Goal: Transaction & Acquisition: Purchase product/service

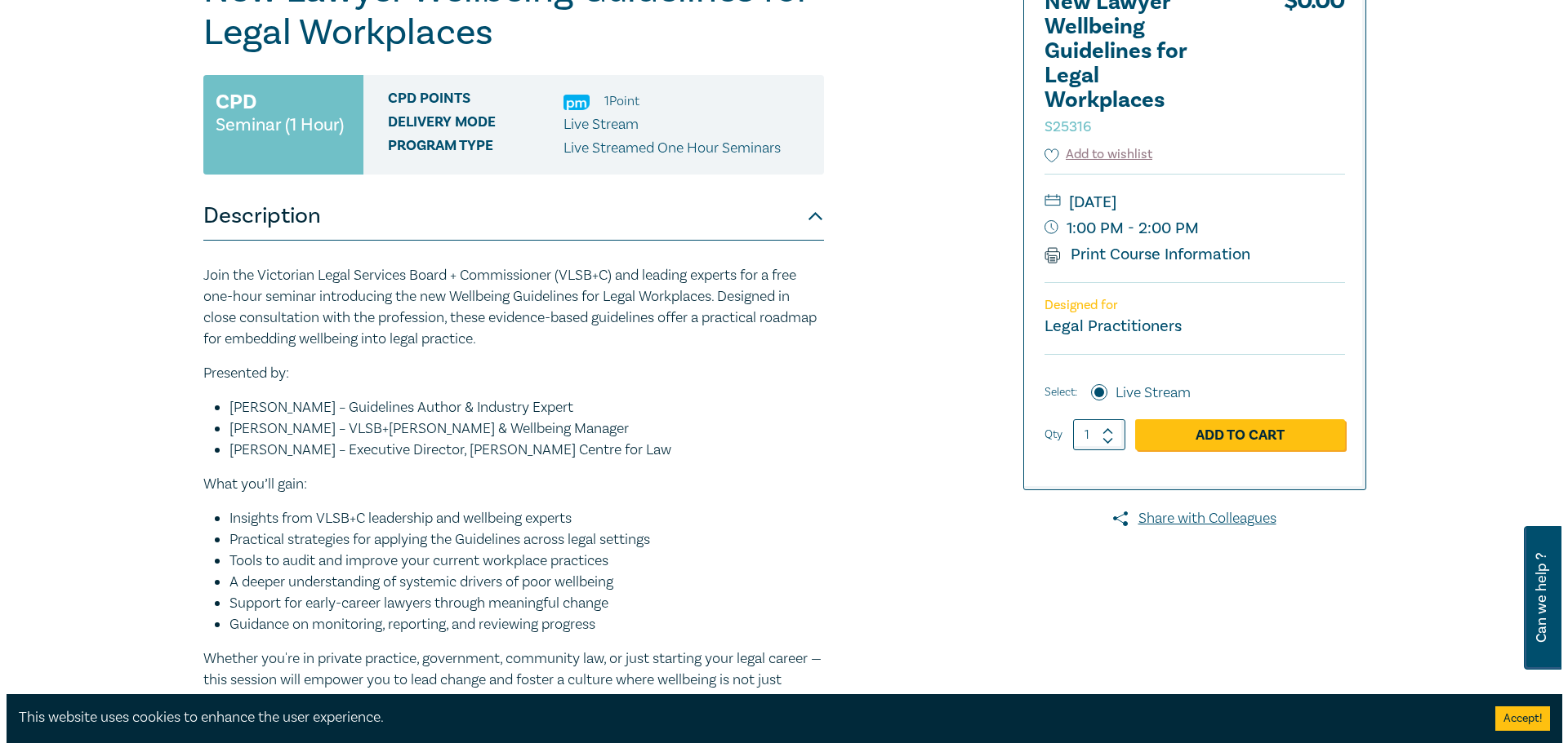
scroll to position [408, 0]
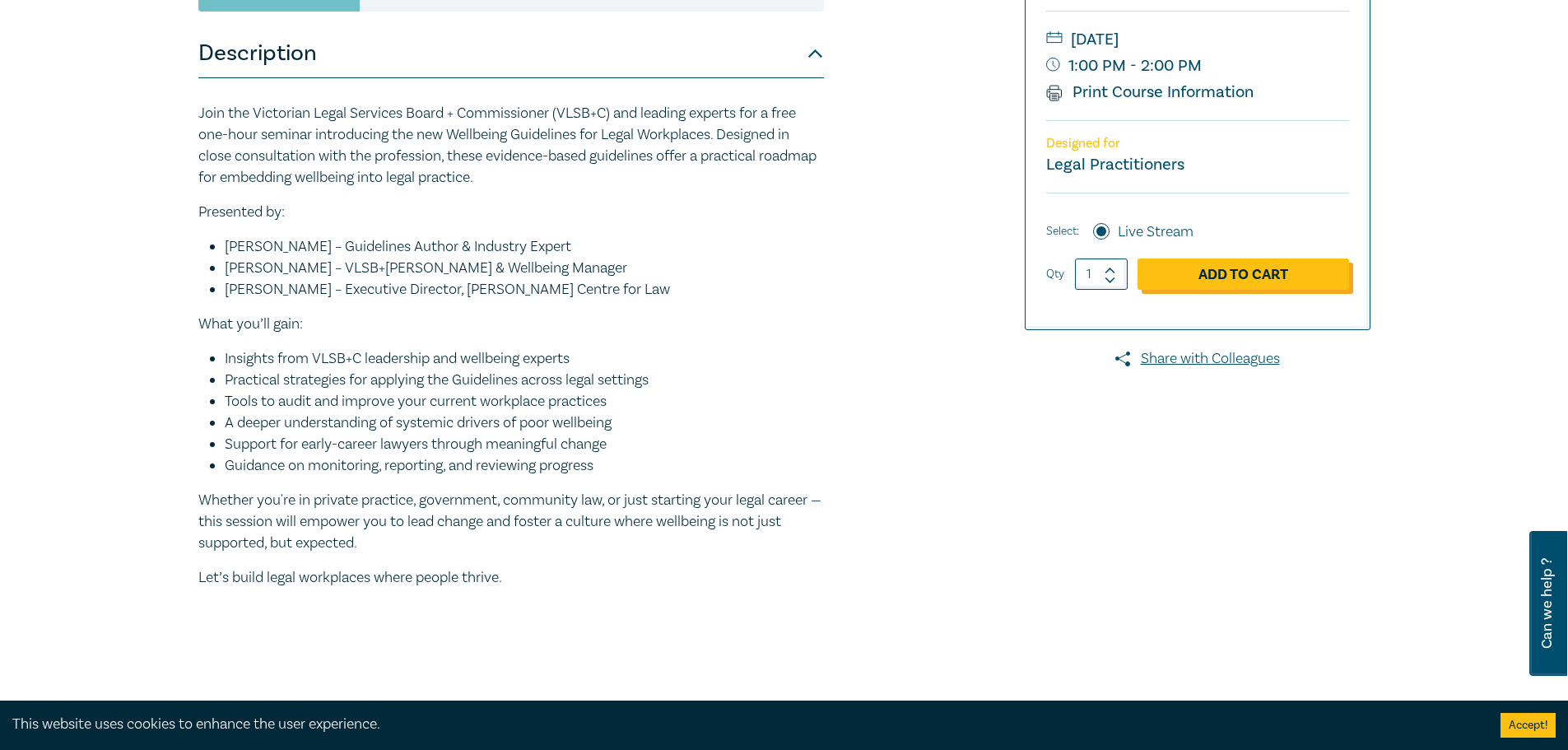
click at [1221, 271] on link "Add to Cart" at bounding box center [1244, 274] width 212 height 32
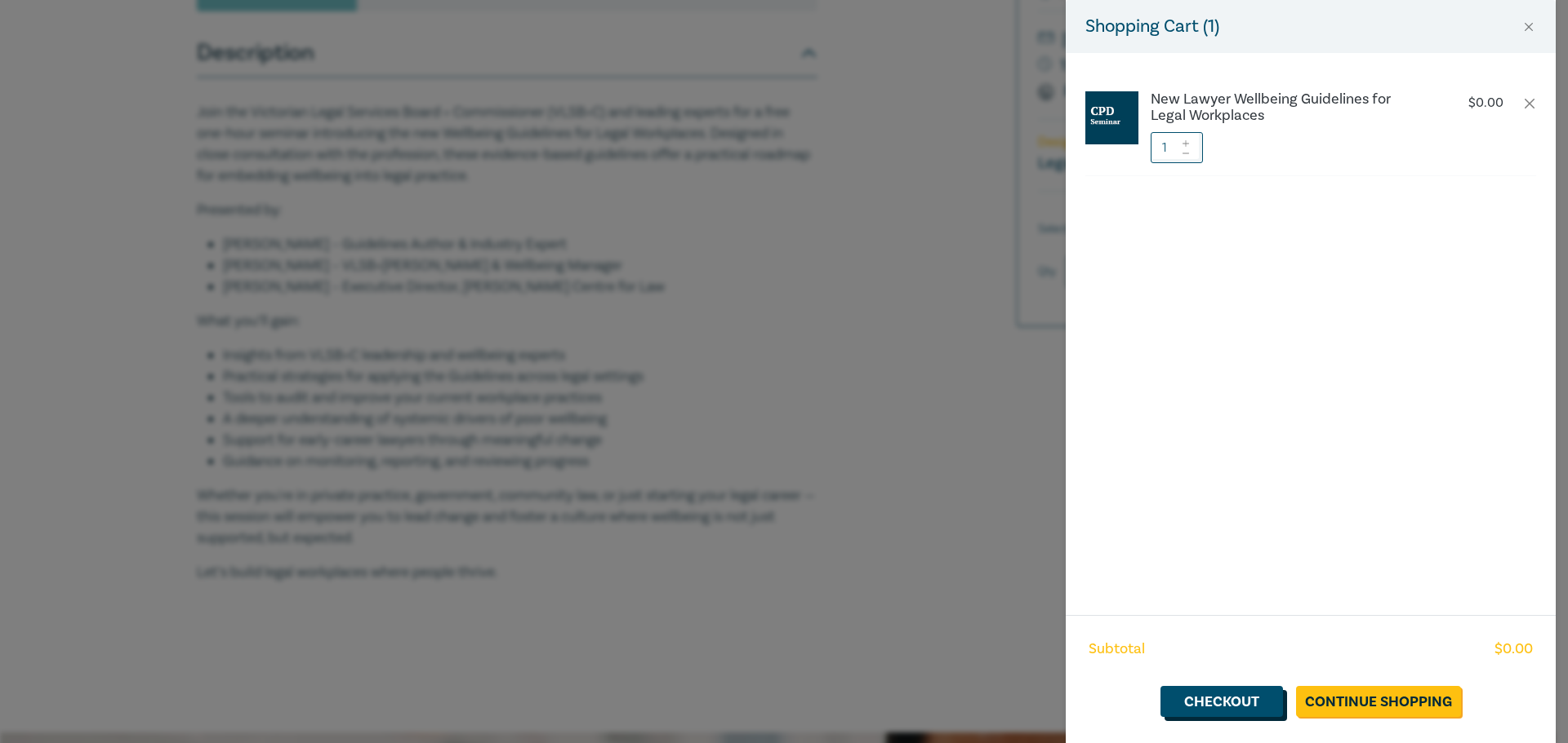
click at [1253, 700] on link "Checkout" at bounding box center [1221, 702] width 123 height 31
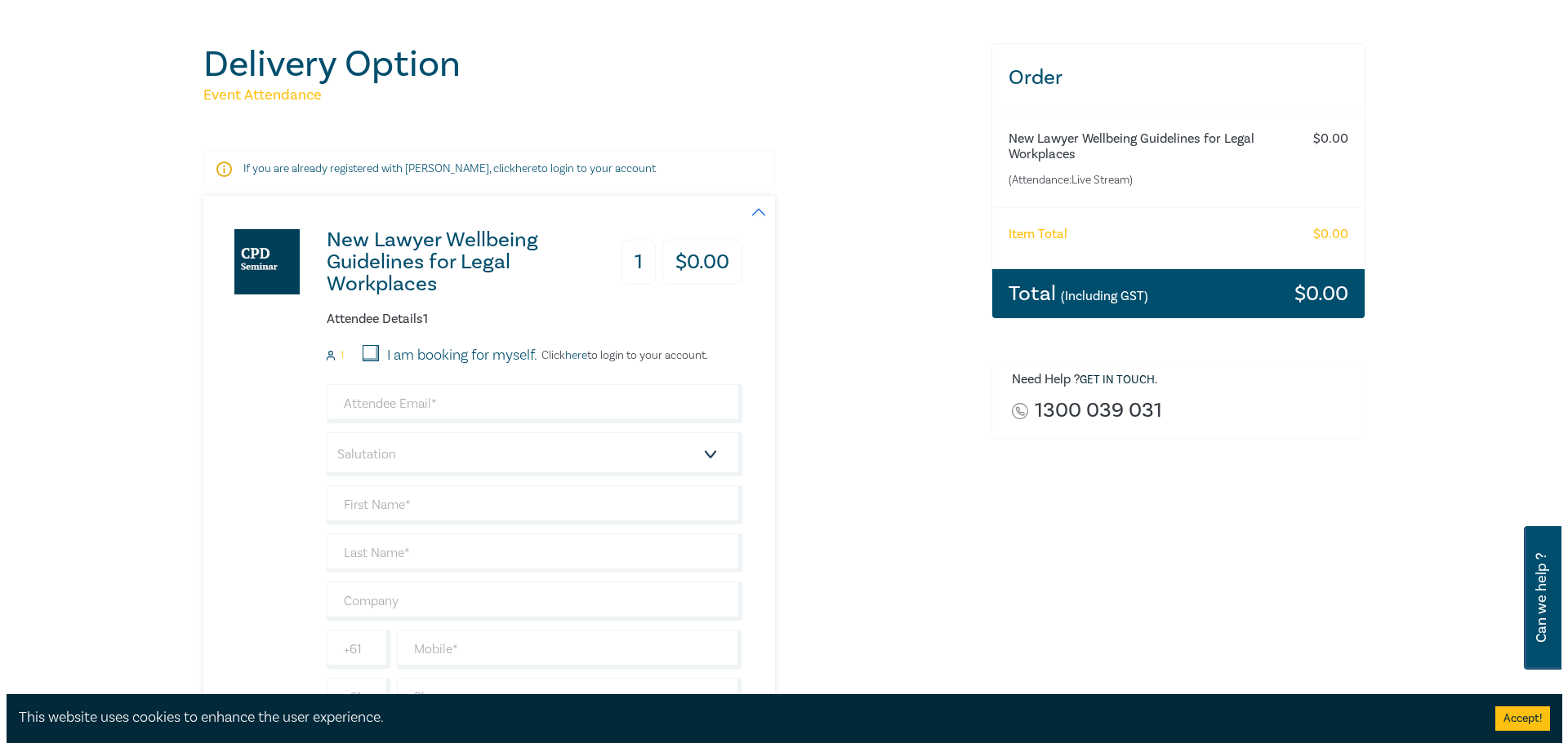
scroll to position [245, 0]
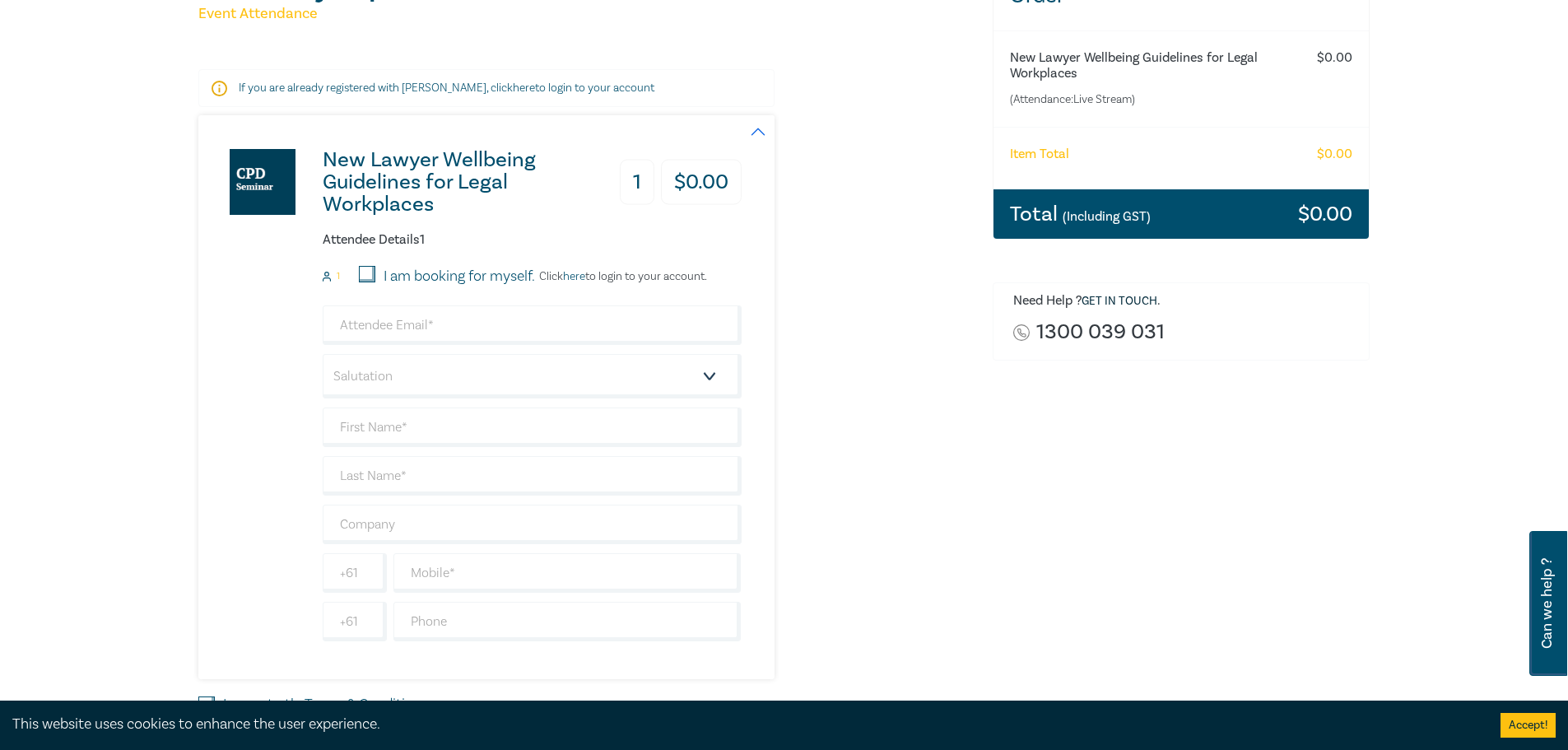
click at [369, 270] on input "I am booking for myself." at bounding box center [367, 274] width 17 height 17
checkbox input "true"
click at [451, 324] on input "email" at bounding box center [531, 325] width 419 height 40
click at [585, 272] on link "here" at bounding box center [574, 277] width 22 height 15
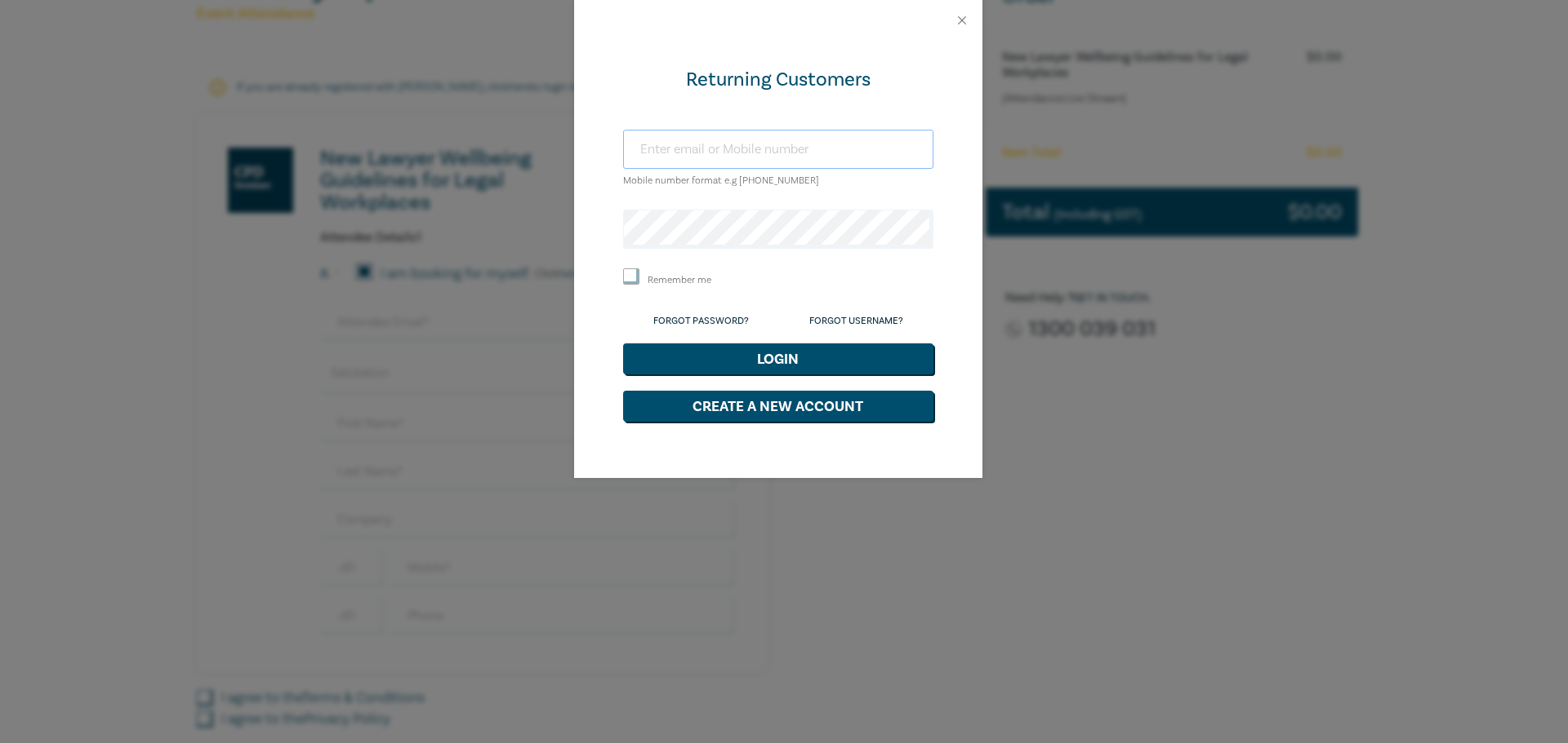
type input "+610428428450"
click at [766, 358] on button "Login" at bounding box center [778, 359] width 310 height 31
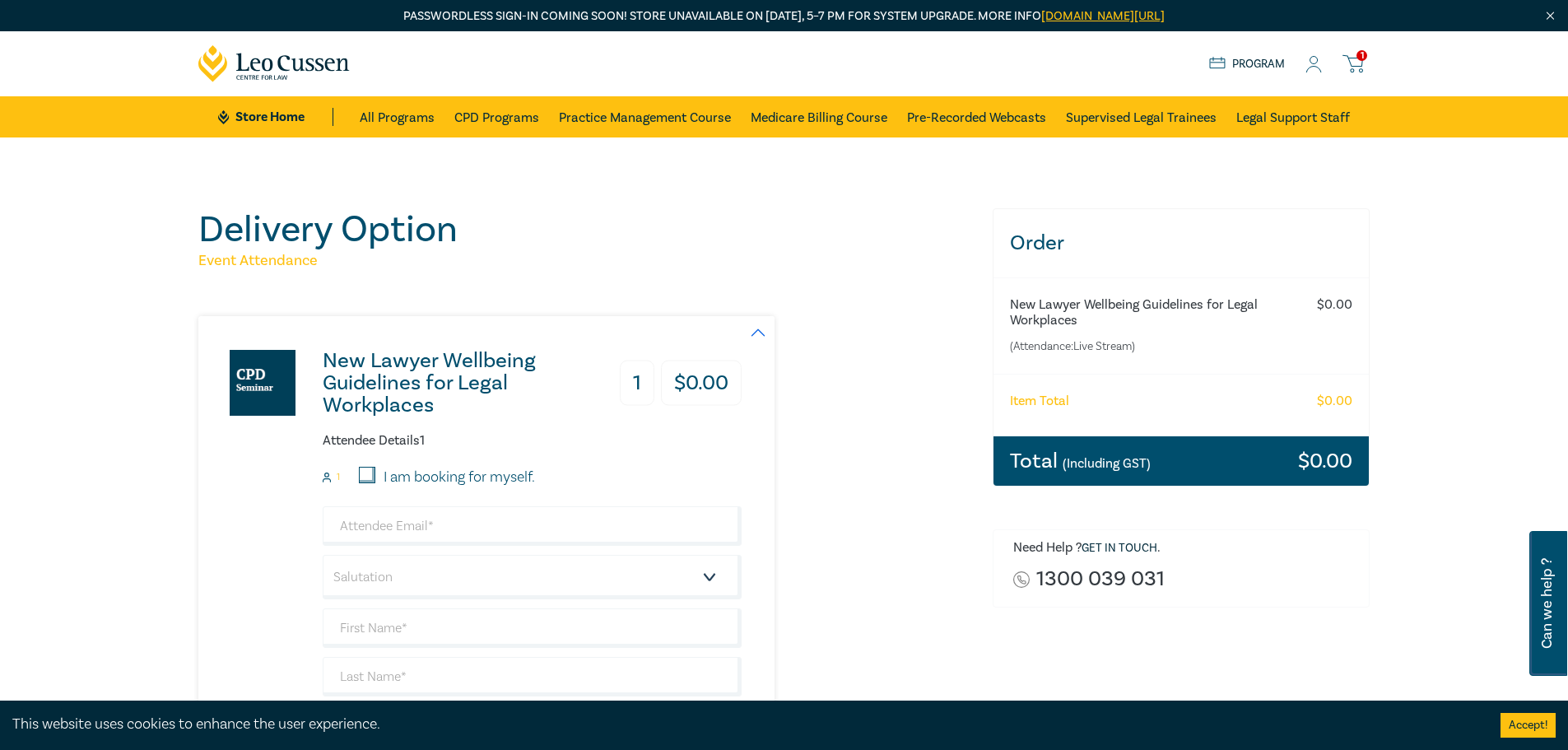
click at [1308, 61] on icon at bounding box center [1314, 64] width 17 height 18
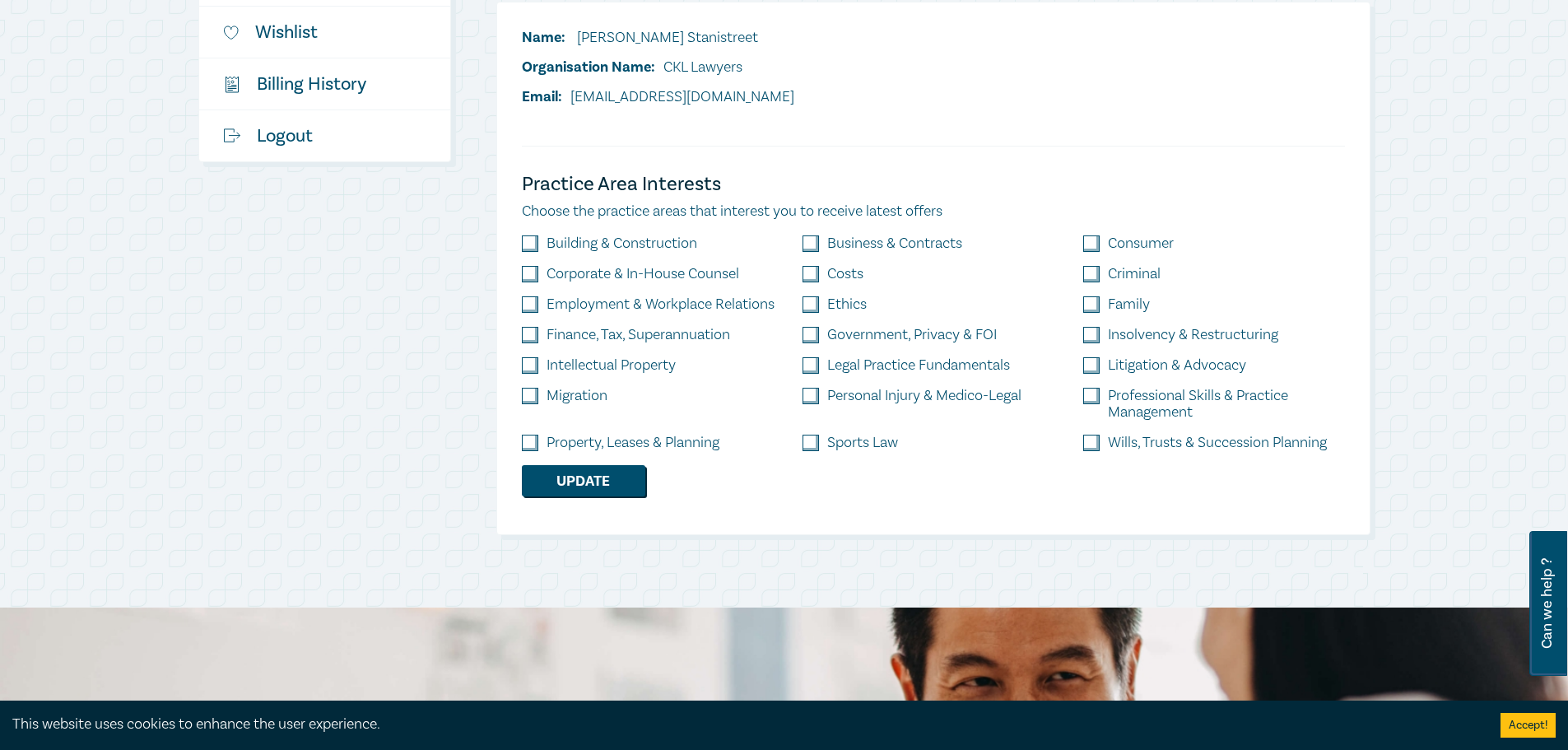
scroll to position [576, 0]
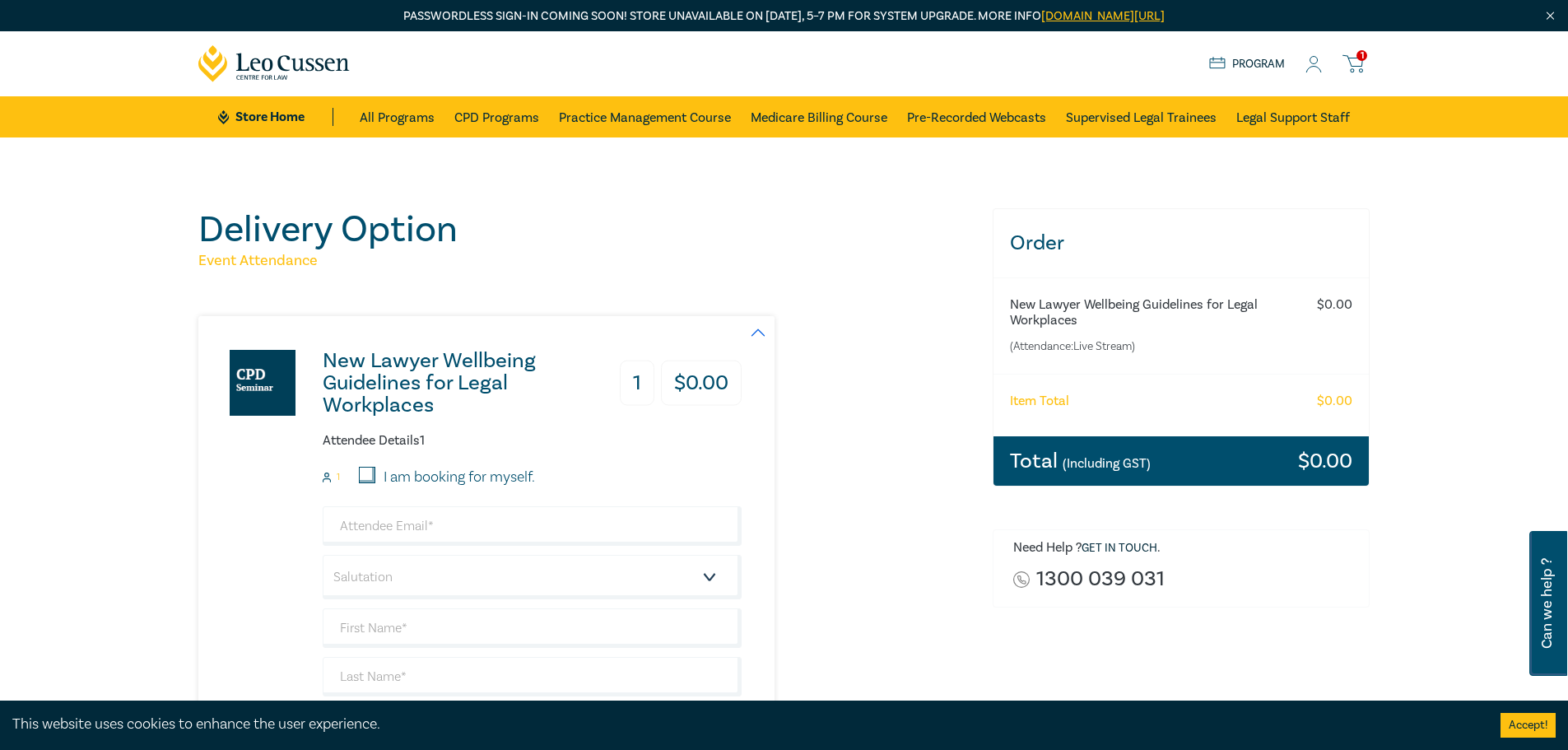
scroll to position [164, 0]
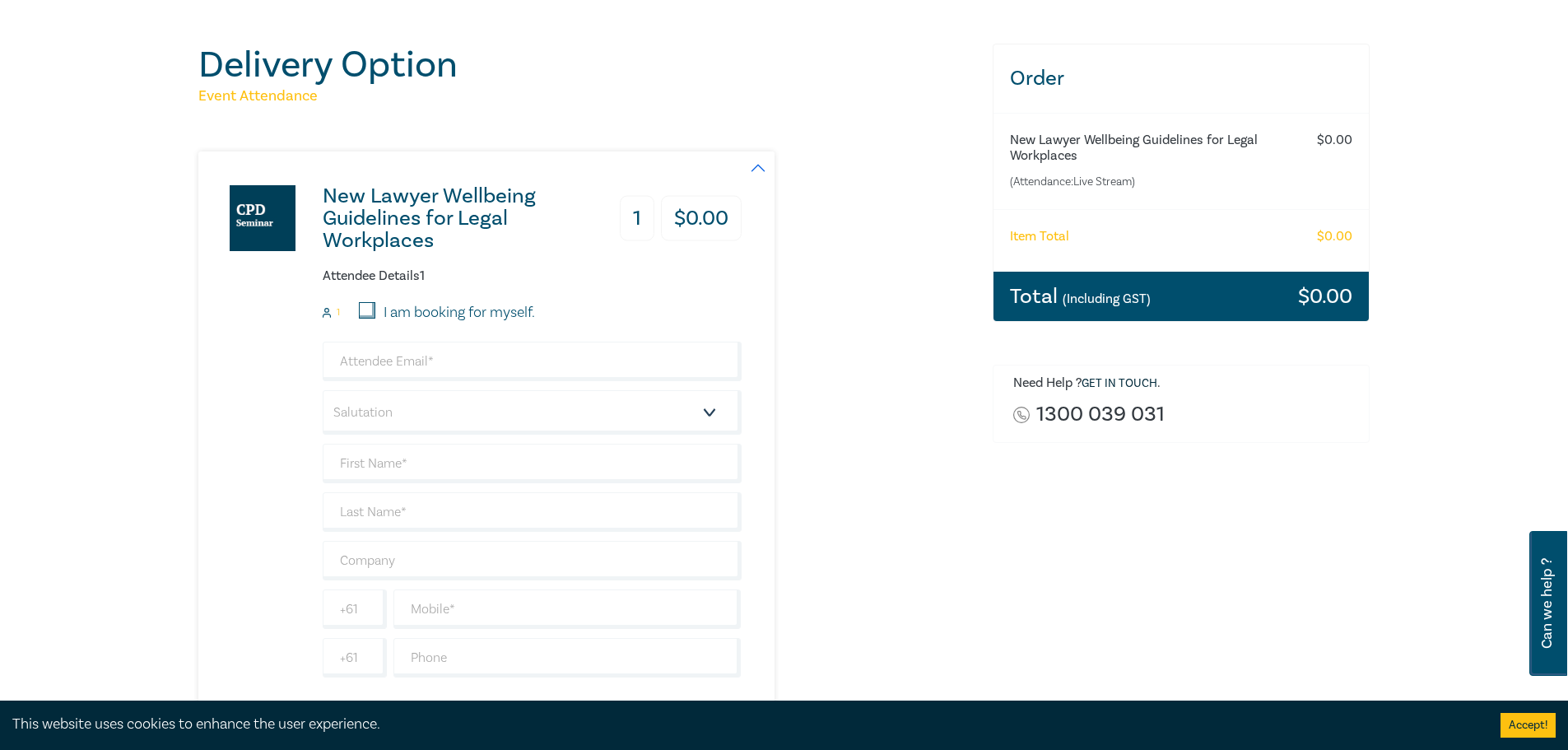
click at [367, 312] on input "I am booking for myself." at bounding box center [367, 310] width 17 height 17
checkbox input "true"
type input "gstanistreet@ckllaw.com.au"
type input "Georgina"
type input "Stanistreet"
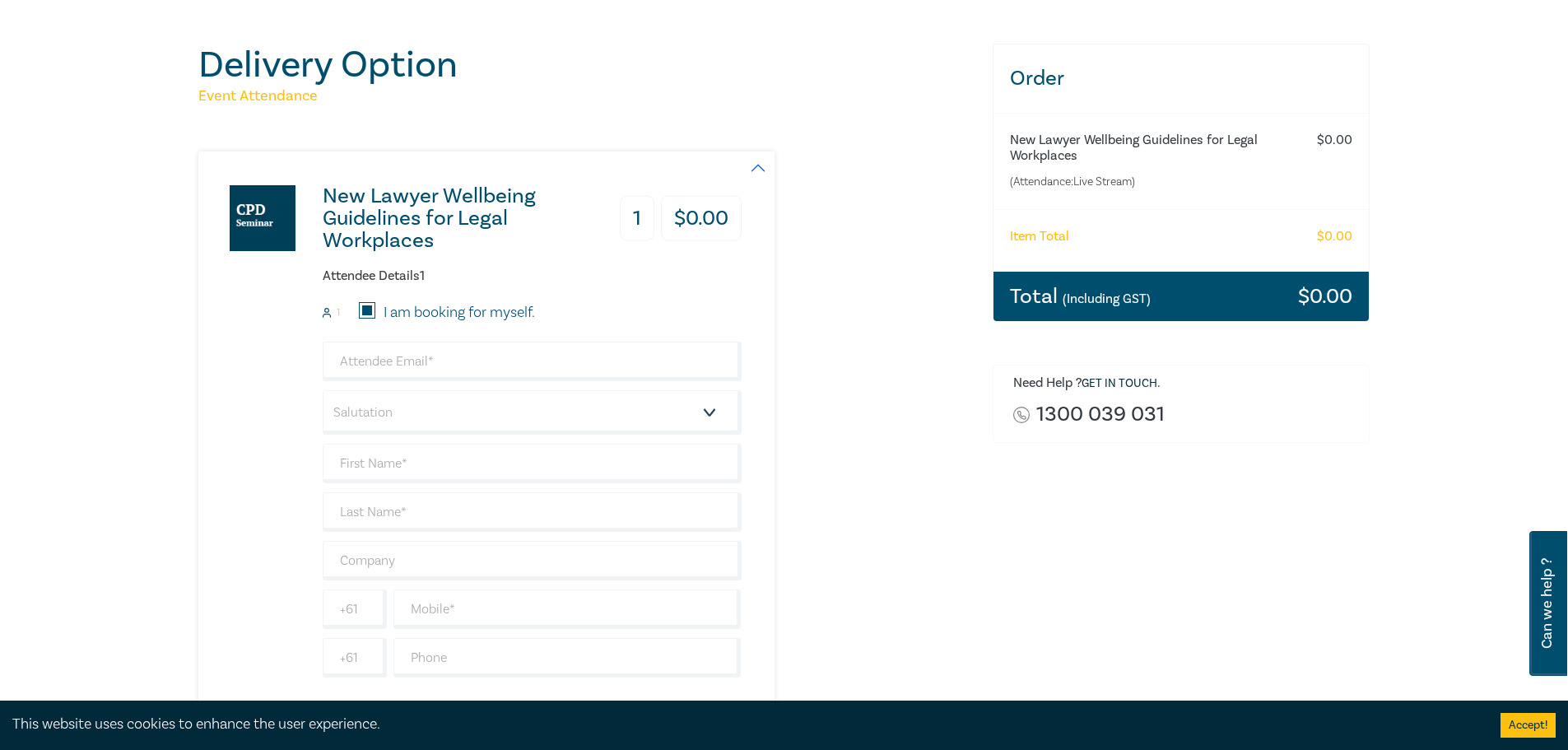
type input "CKL Lawyers"
type input "428428450"
click at [707, 402] on select "Salutation Mr. Mrs. Ms. Miss Dr. Prof. Other" at bounding box center [531, 413] width 419 height 45
select select "Mrs."
click at [322, 390] on select "Salutation Mr. Mrs. Ms. Miss Dr. Prof. Other" at bounding box center [531, 413] width 419 height 45
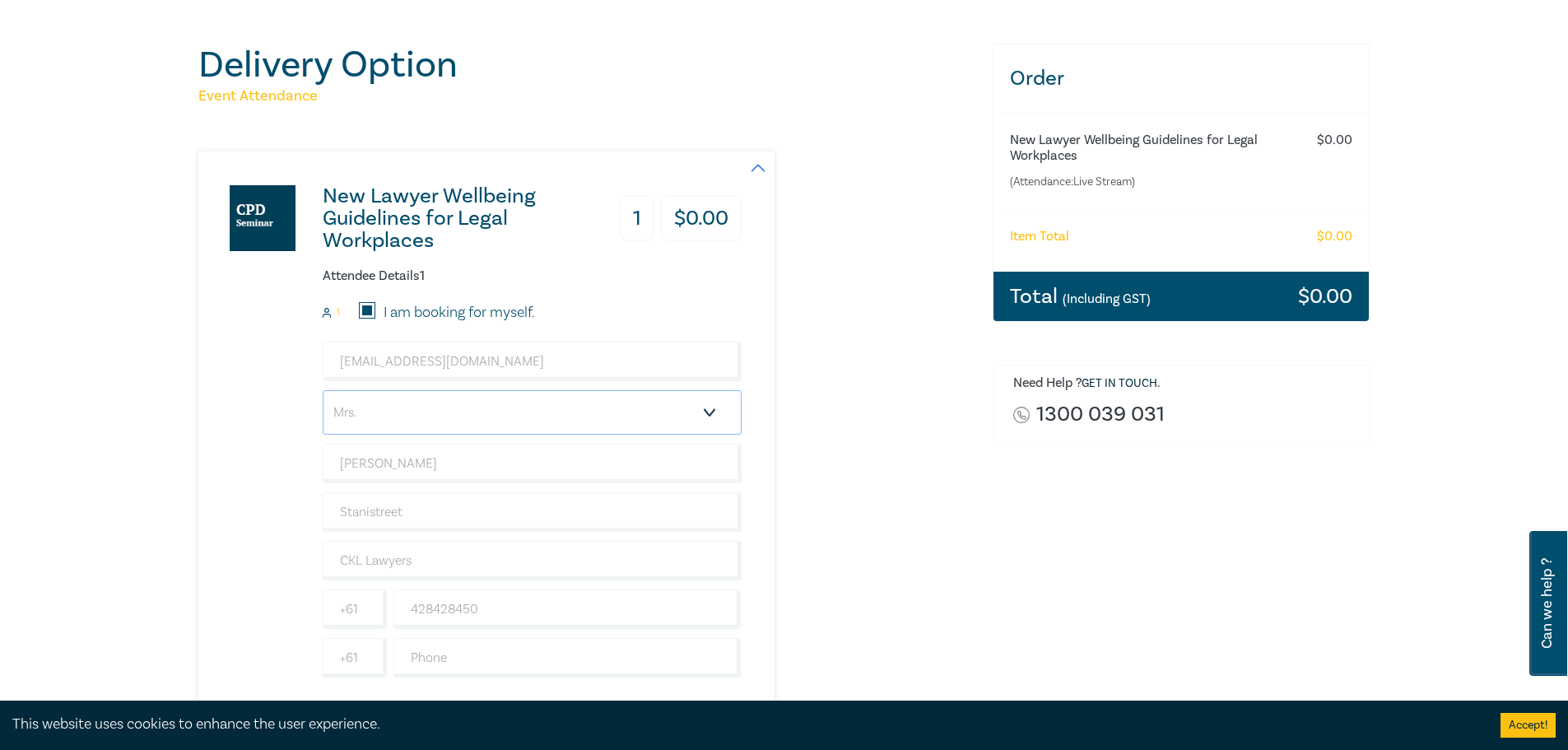
scroll to position [330, 0]
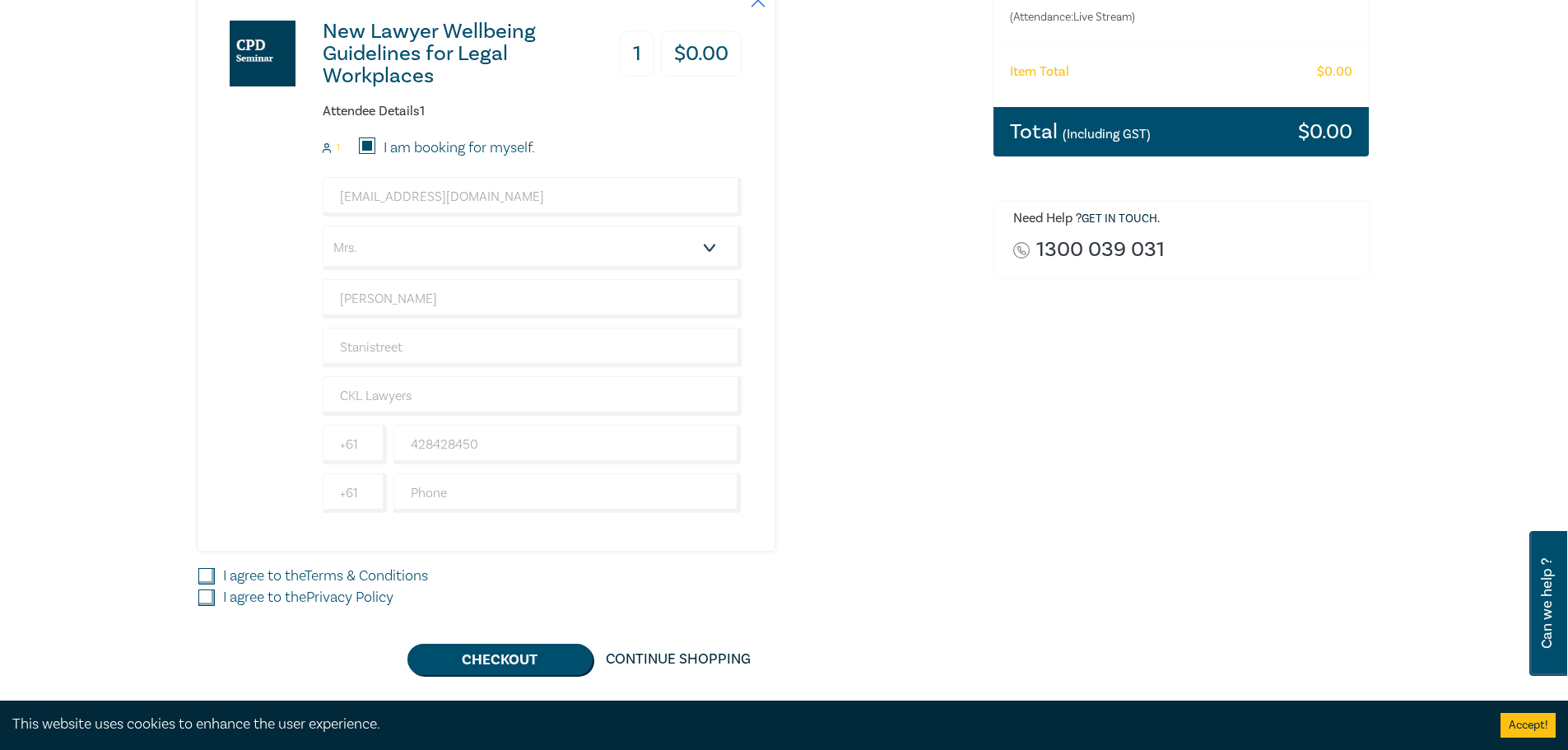
click at [206, 580] on input "I agree to the Terms & Conditions" at bounding box center [207, 577] width 17 height 17
checkbox input "true"
click at [204, 595] on input "I agree to the Privacy Policy" at bounding box center [207, 599] width 17 height 17
checkbox input "true"
click at [489, 656] on button "Checkout" at bounding box center [500, 660] width 185 height 32
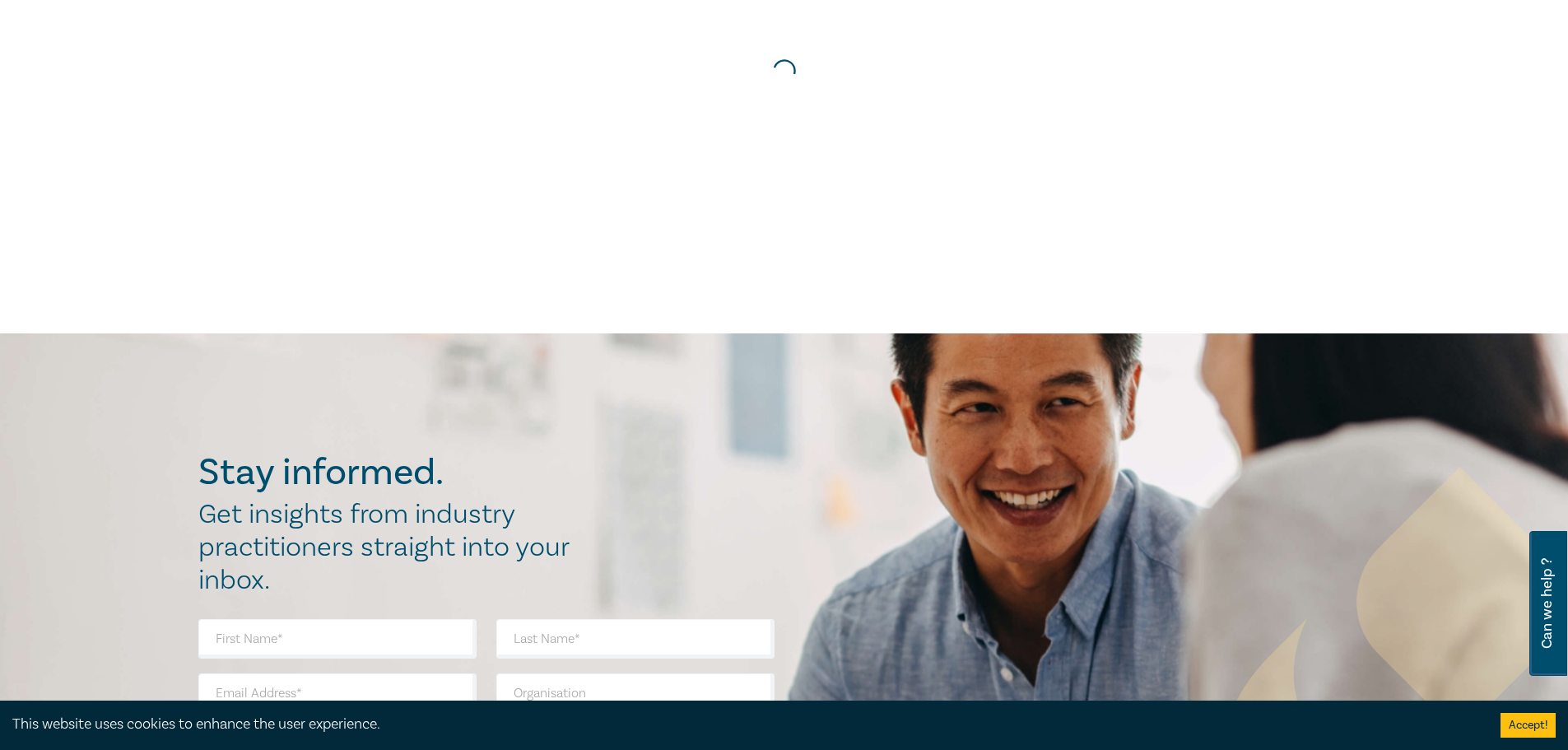
scroll to position [0, 0]
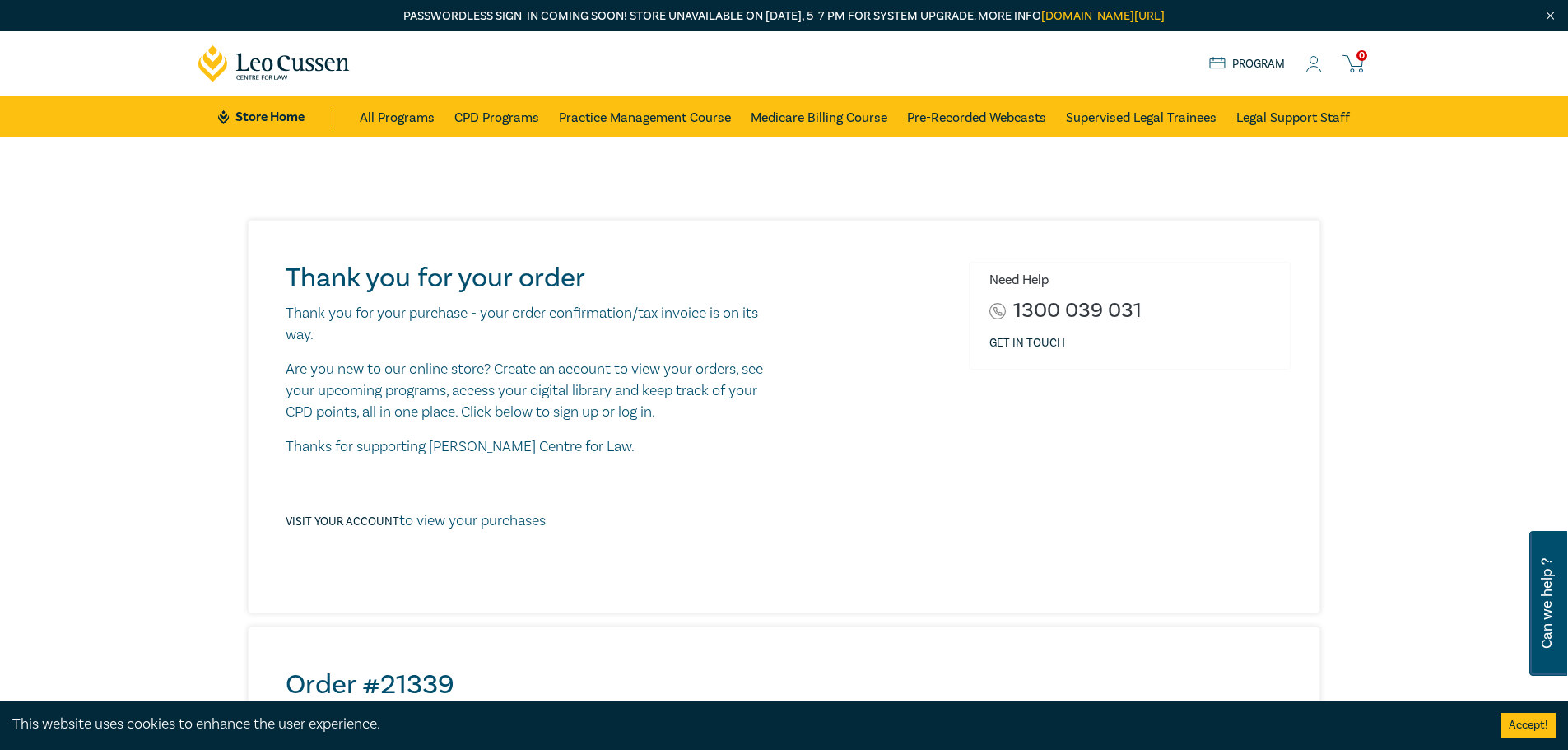
click at [1309, 62] on icon at bounding box center [1314, 64] width 17 height 18
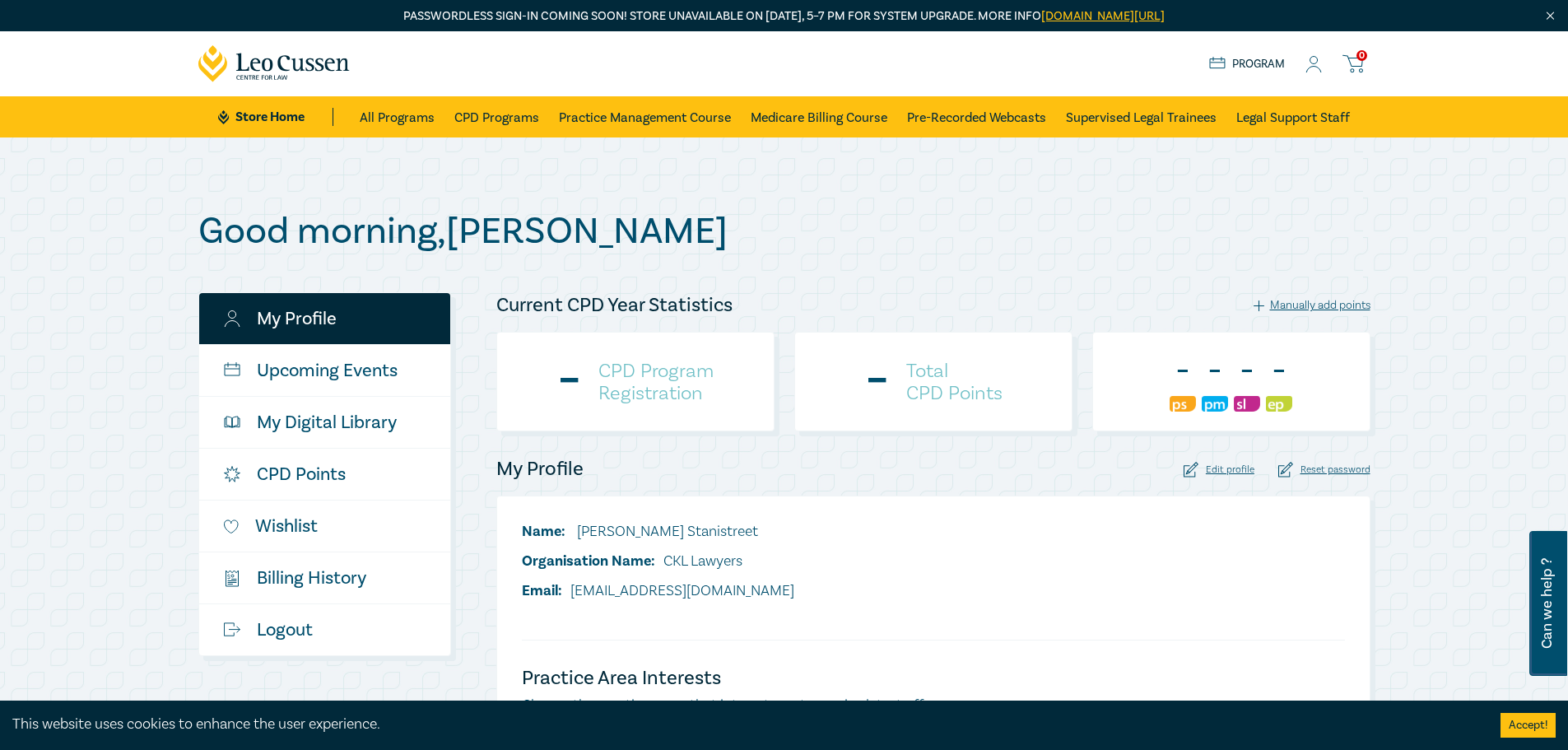
click at [1321, 67] on icon at bounding box center [1314, 64] width 17 height 18
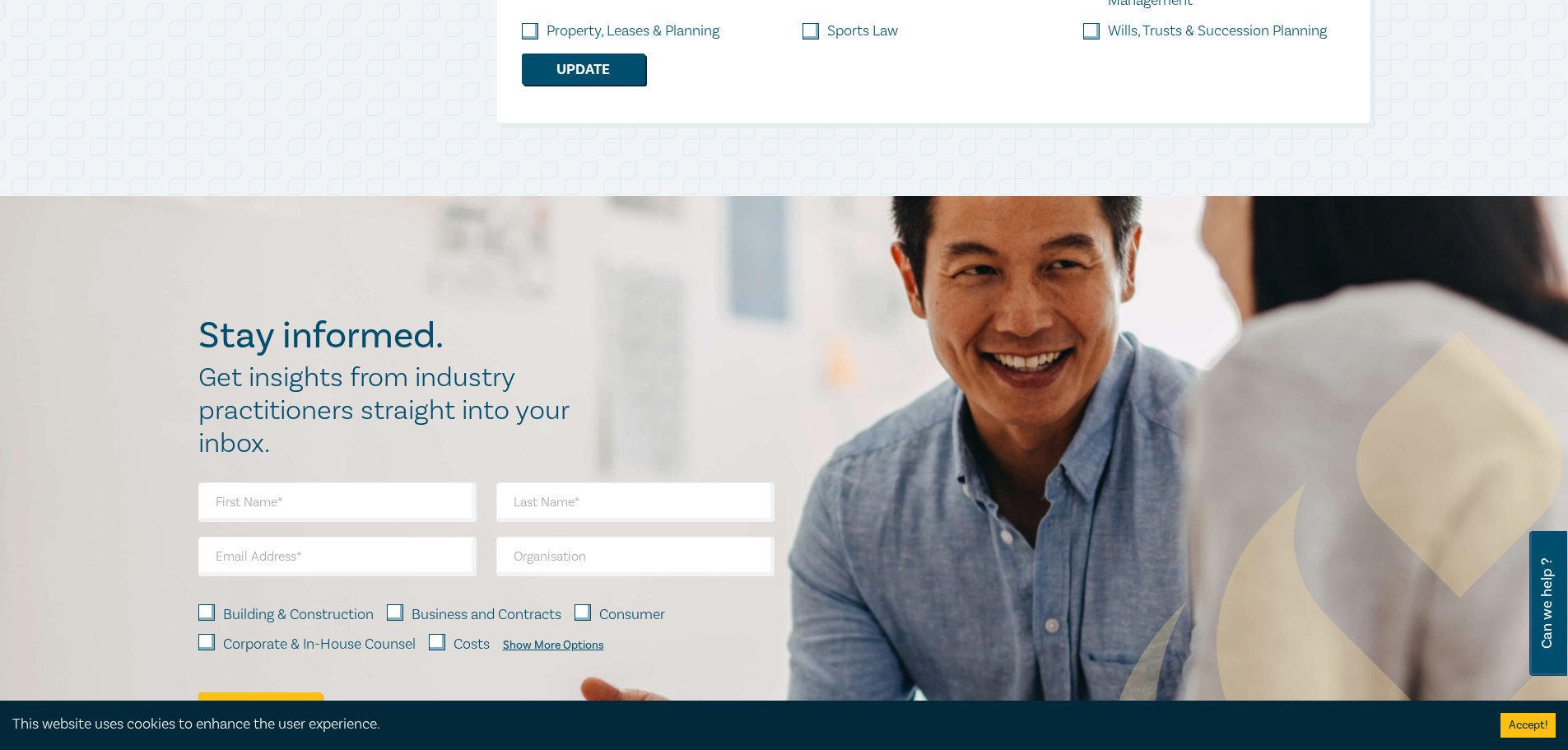
scroll to position [494, 0]
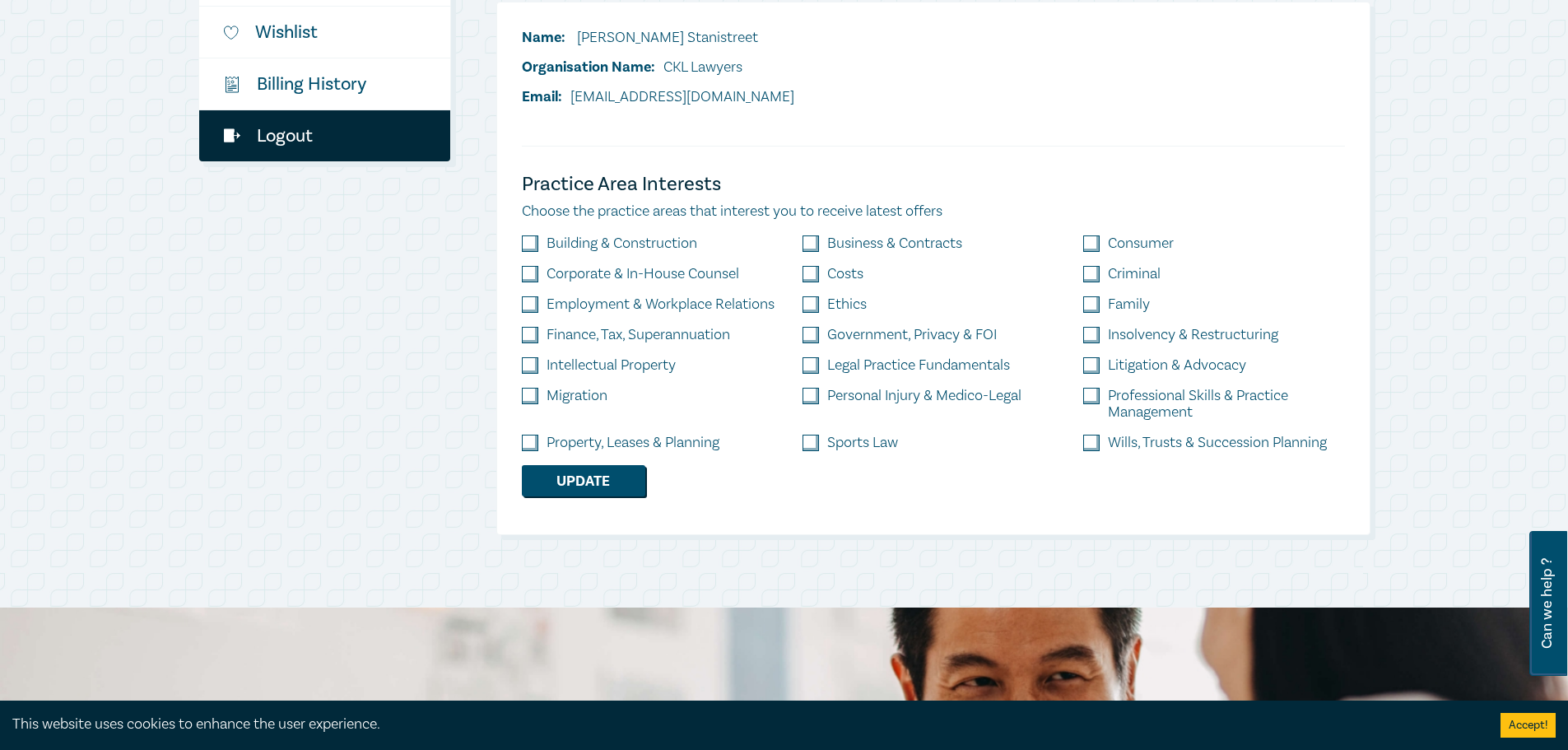
click at [282, 132] on link "Logout" at bounding box center [324, 136] width 251 height 51
